Goal: Transaction & Acquisition: Purchase product/service

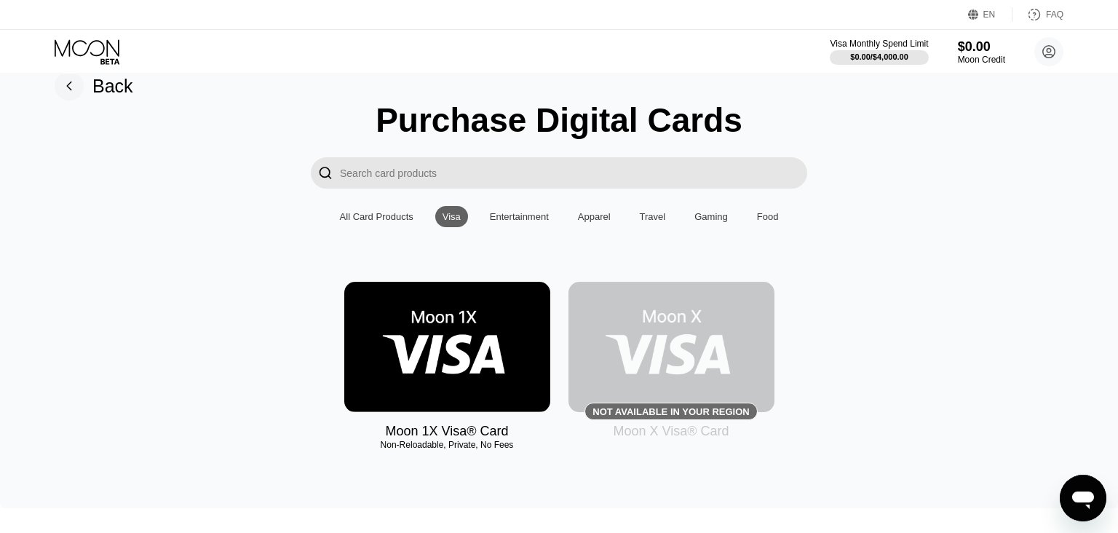
scroll to position [25, 0]
click at [647, 219] on div "Travel" at bounding box center [653, 216] width 26 height 11
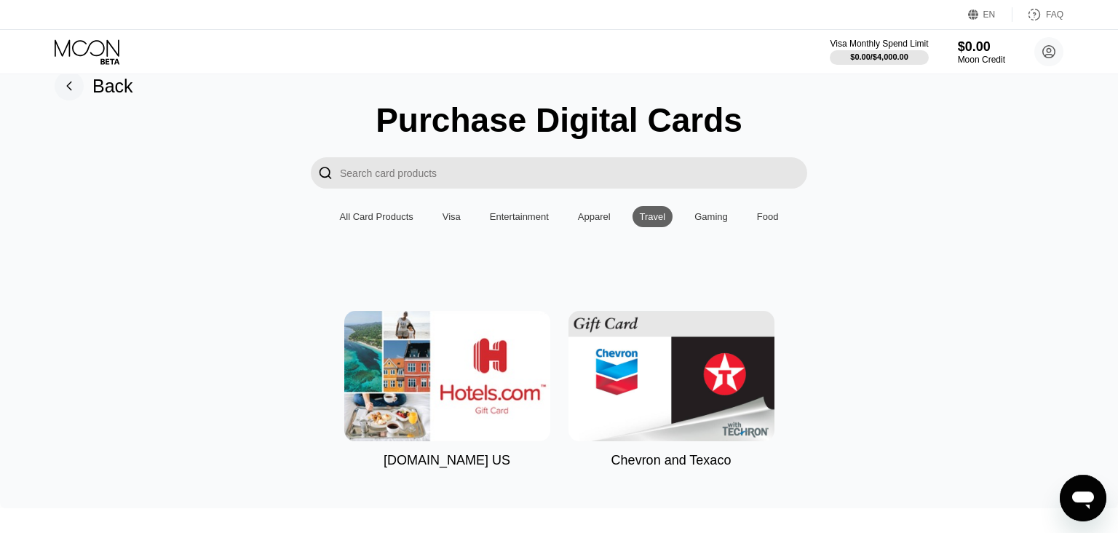
click at [592, 221] on div "Apparel" at bounding box center [594, 216] width 33 height 11
